Goal: Transaction & Acquisition: Purchase product/service

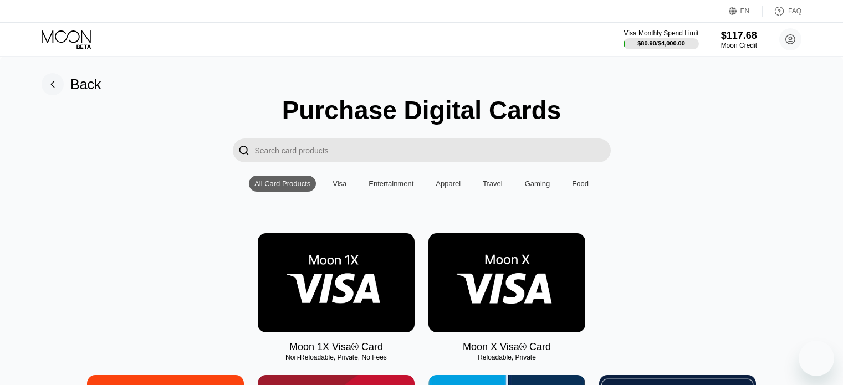
click at [327, 278] on img at bounding box center [336, 282] width 157 height 99
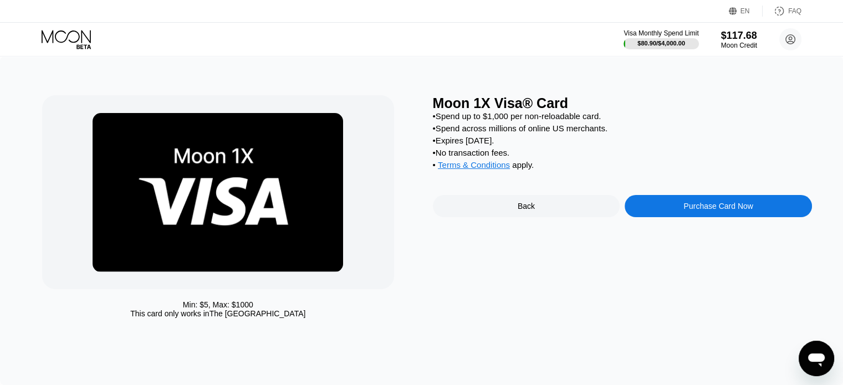
click at [653, 217] on div "Purchase Card Now" at bounding box center [718, 206] width 187 height 22
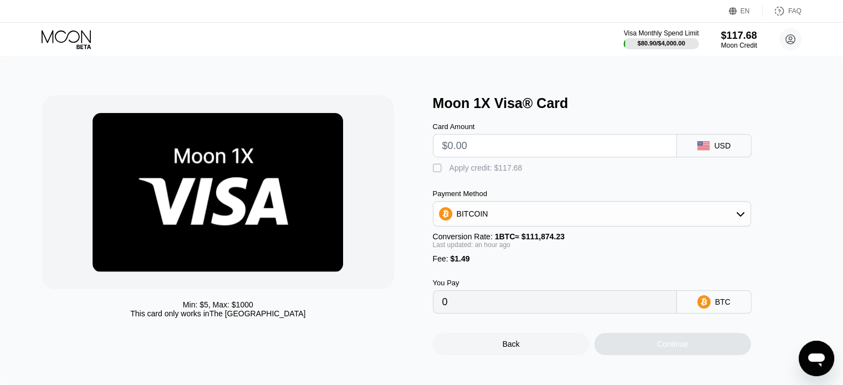
click at [480, 150] on input "text" at bounding box center [554, 146] width 225 height 22
type input "$9"
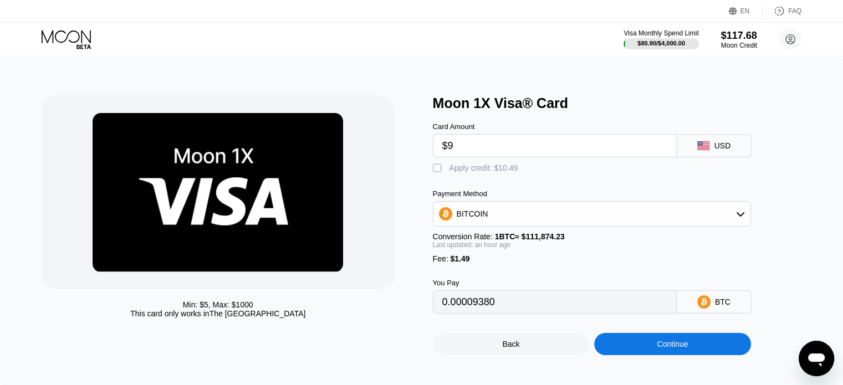
type input "0.00009380"
type input "$90"
type input "0.00081807"
type input "$9"
type input "0.00009380"
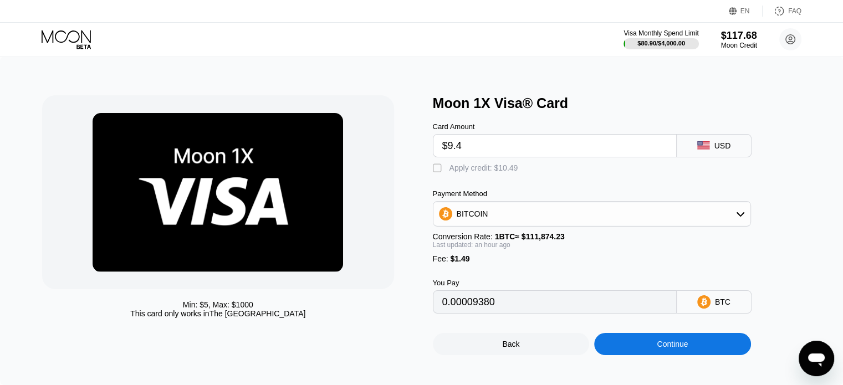
type input "$9.45"
type input "0.00009783"
type input "$9.45"
click at [487, 182] on div "Card Amount $9.45 USD  Apply credit: $10.94 Payment Method BITCOIN Conversion …" at bounding box center [610, 212] width 355 height 202
click at [485, 172] on div "Apply credit: $10.94" at bounding box center [484, 168] width 69 height 9
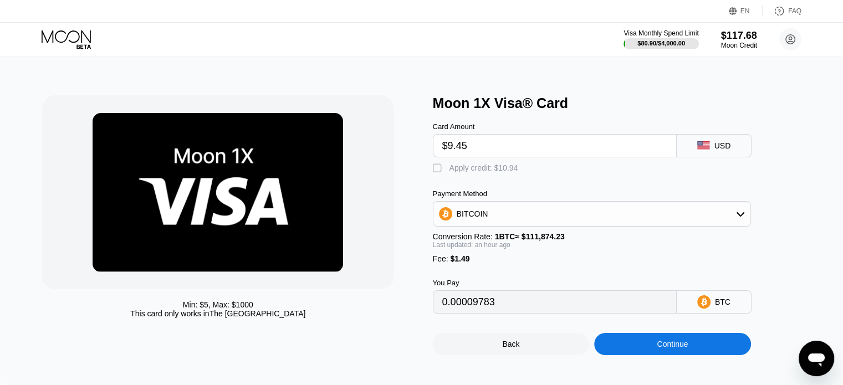
type input "0"
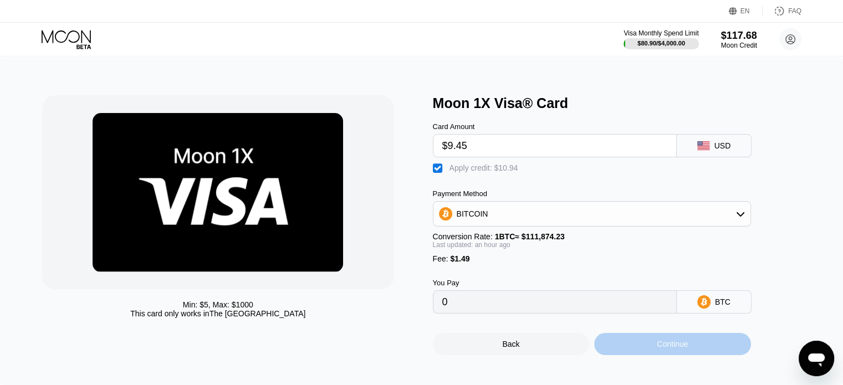
click at [673, 349] on div "Continue" at bounding box center [672, 344] width 31 height 9
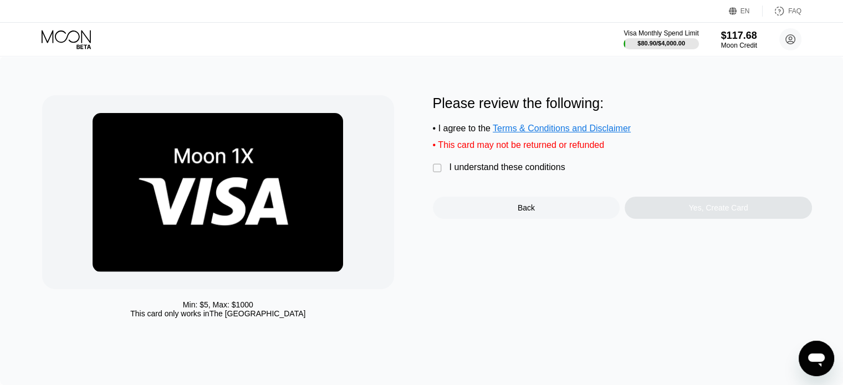
click at [482, 172] on div "I understand these conditions" at bounding box center [508, 167] width 116 height 10
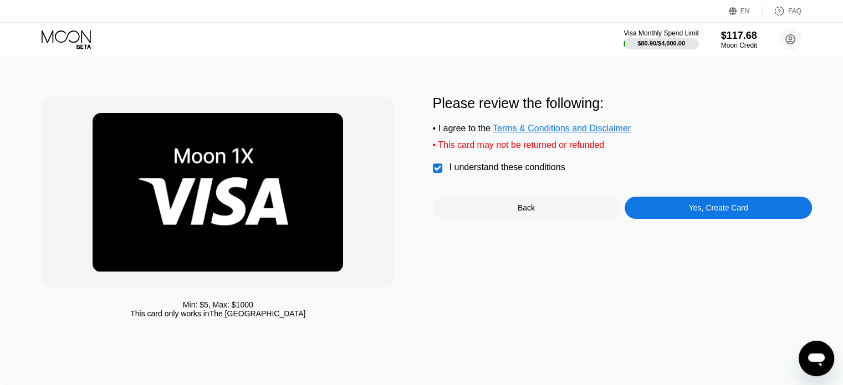
click at [650, 212] on div "Yes, Create Card" at bounding box center [718, 208] width 187 height 22
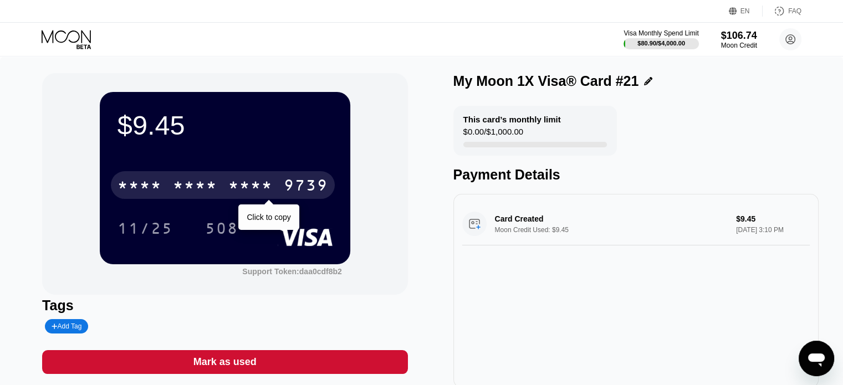
click at [276, 184] on div "* * * * * * * * * * * * 9739" at bounding box center [223, 185] width 224 height 28
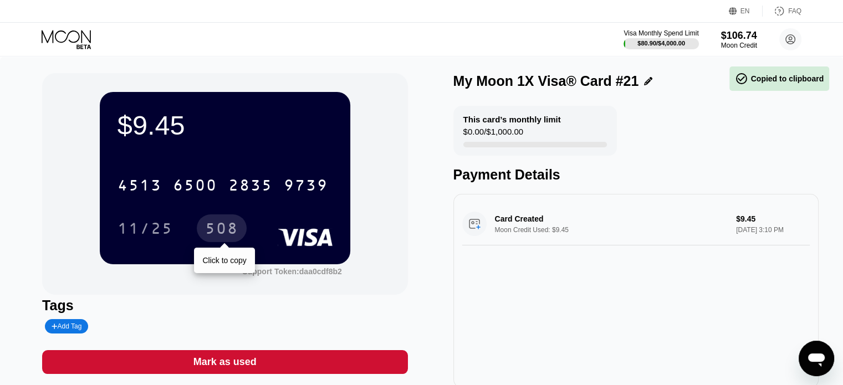
click at [218, 234] on div "508" at bounding box center [221, 230] width 33 height 18
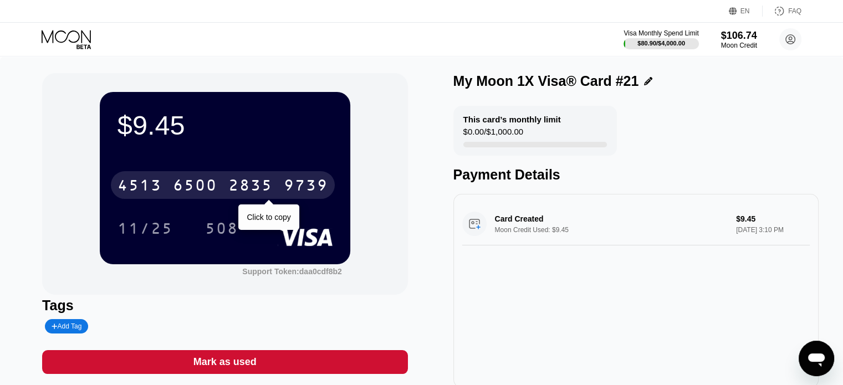
click at [240, 181] on div "2835" at bounding box center [250, 187] width 44 height 18
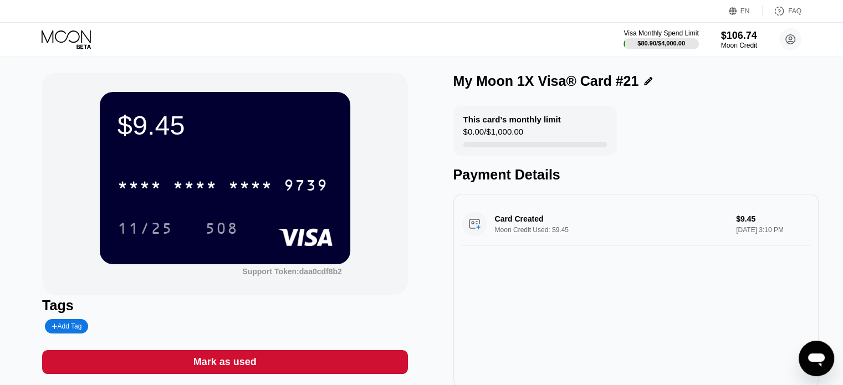
click at [233, 225] on div "508" at bounding box center [221, 230] width 33 height 18
